Goal: Transaction & Acquisition: Purchase product/service

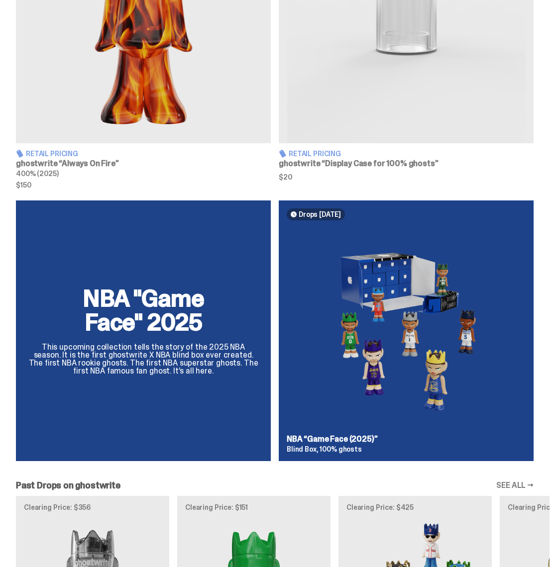
scroll to position [525, 0]
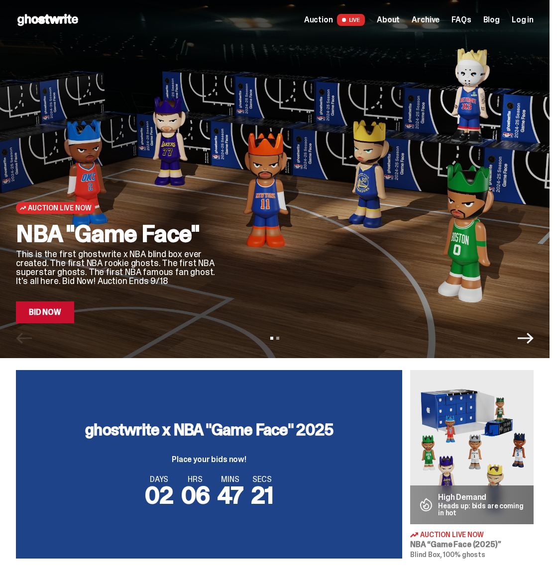
click at [59, 317] on link "Bid Now" at bounding box center [45, 312] width 58 height 22
